Goal: Book appointment/travel/reservation

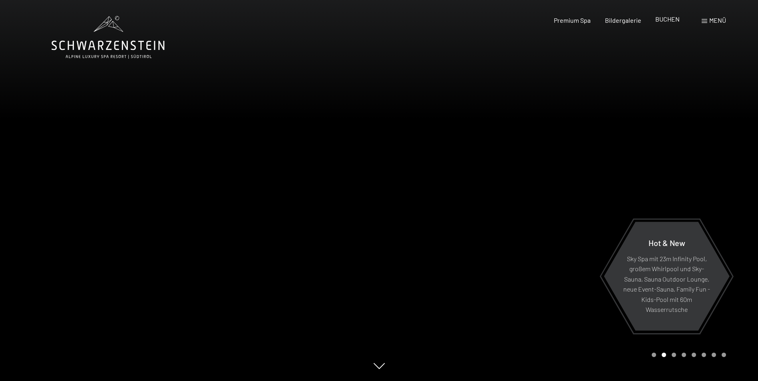
click at [661, 18] on span "BUCHEN" at bounding box center [667, 19] width 24 height 8
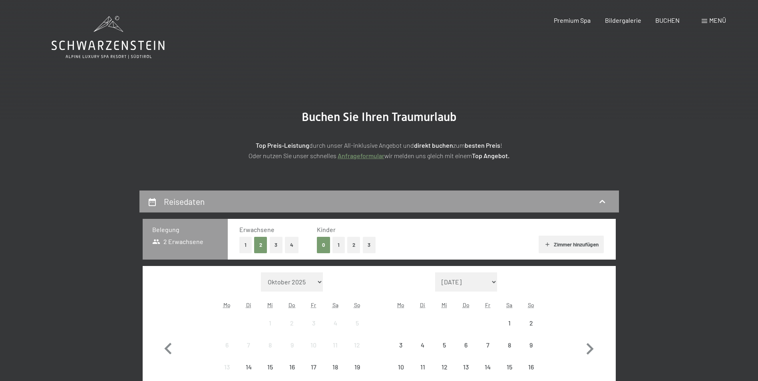
click at [703, 18] on div "Menü" at bounding box center [714, 20] width 24 height 9
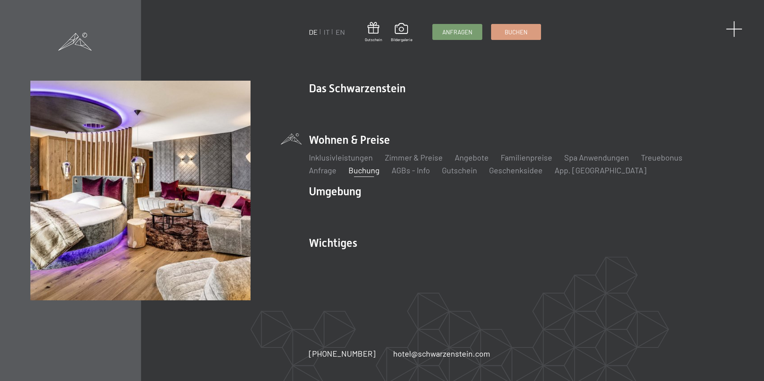
click at [734, 26] on span at bounding box center [734, 29] width 16 height 16
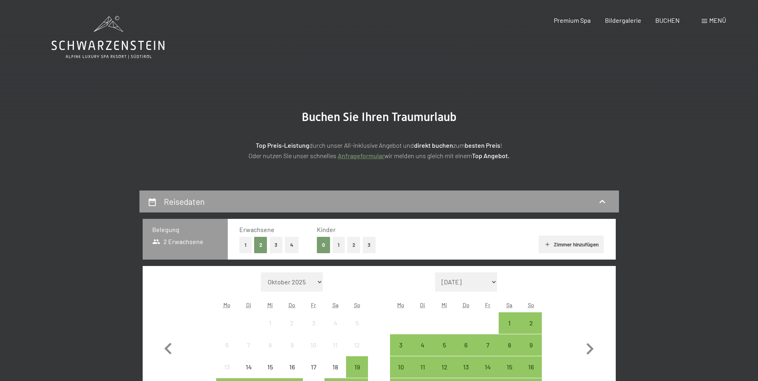
click at [708, 21] on div "Menü" at bounding box center [714, 20] width 24 height 9
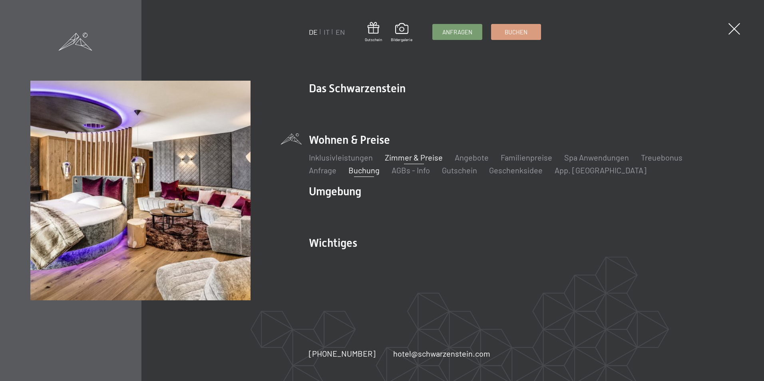
click at [400, 156] on link "Zimmer & Preise" at bounding box center [414, 158] width 58 height 10
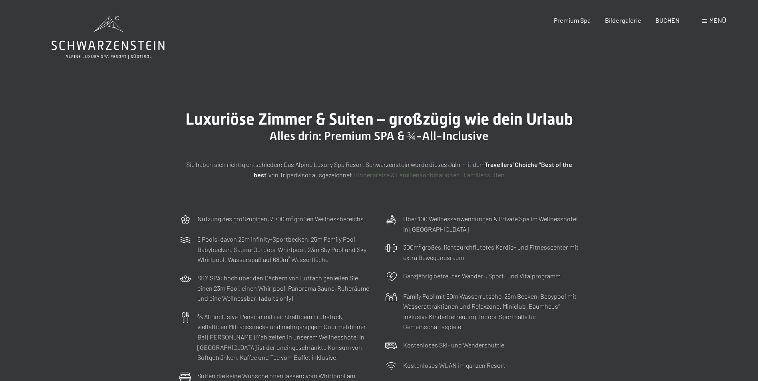
click at [715, 18] on span "Menü" at bounding box center [717, 20] width 17 height 8
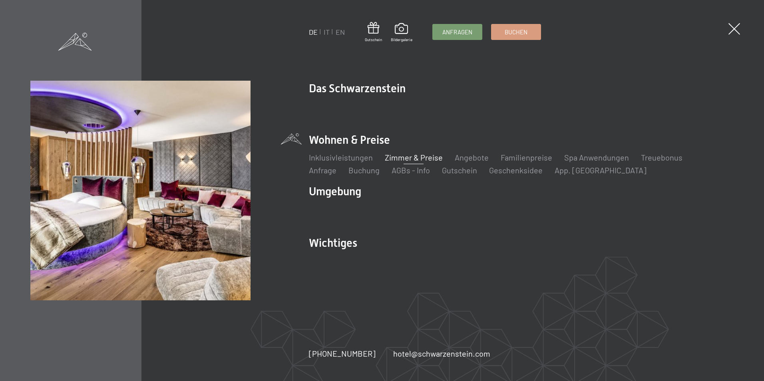
click at [407, 157] on link "Zimmer & Preise" at bounding box center [414, 158] width 58 height 10
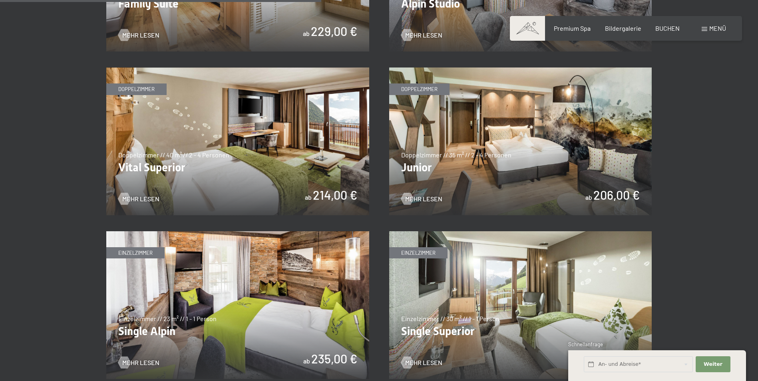
scroll to position [1079, 0]
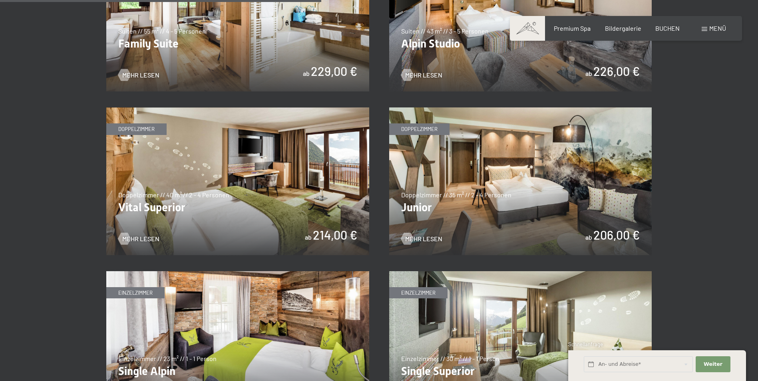
click at [480, 176] on img at bounding box center [520, 182] width 263 height 148
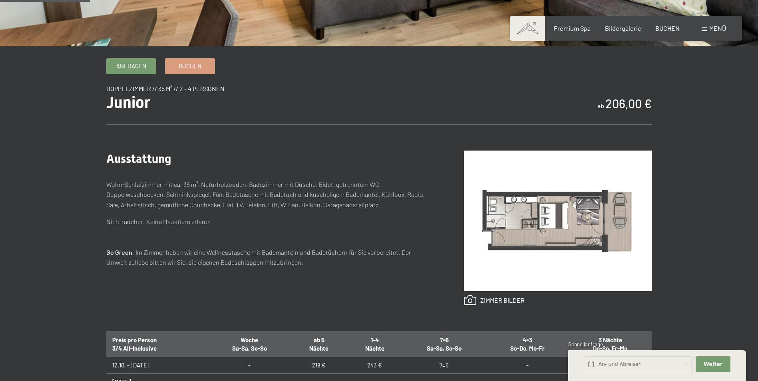
scroll to position [120, 0]
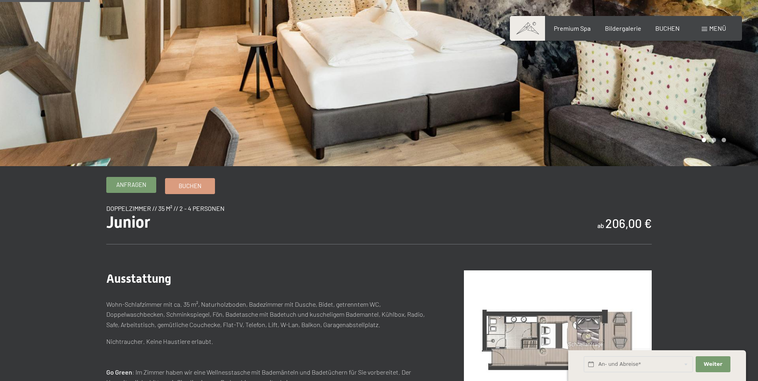
click at [142, 187] on span "Anfragen" at bounding box center [131, 185] width 30 height 8
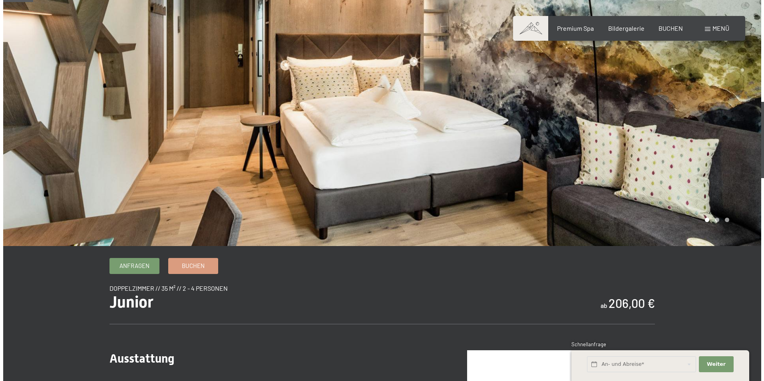
scroll to position [0, 0]
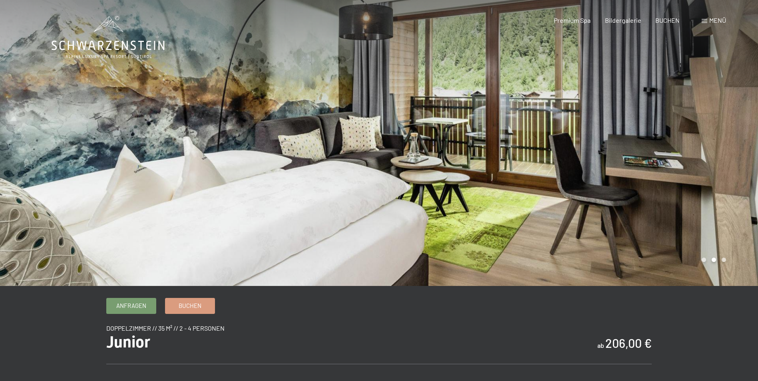
click at [715, 21] on span "Menü" at bounding box center [717, 20] width 17 height 8
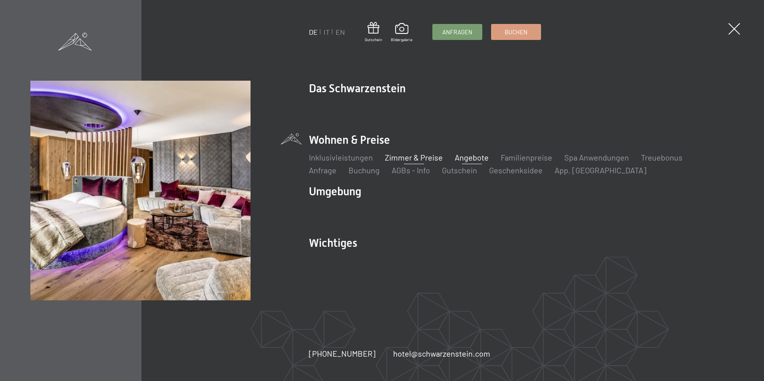
click at [475, 157] on link "Angebote" at bounding box center [472, 158] width 34 height 10
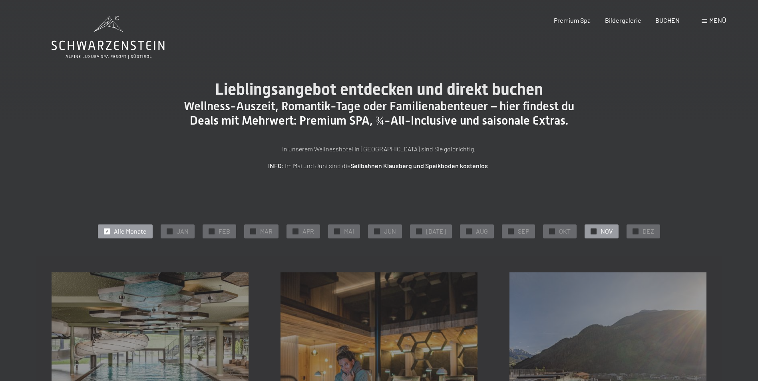
click at [593, 230] on div "✓ NOV" at bounding box center [602, 232] width 34 height 14
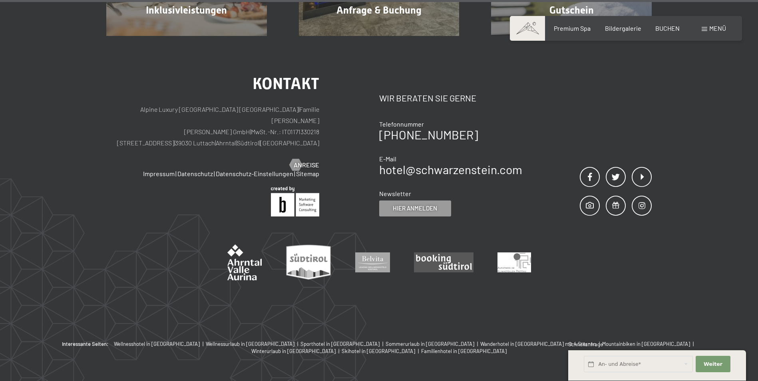
scroll to position [944, 0]
